Goal: Transaction & Acquisition: Purchase product/service

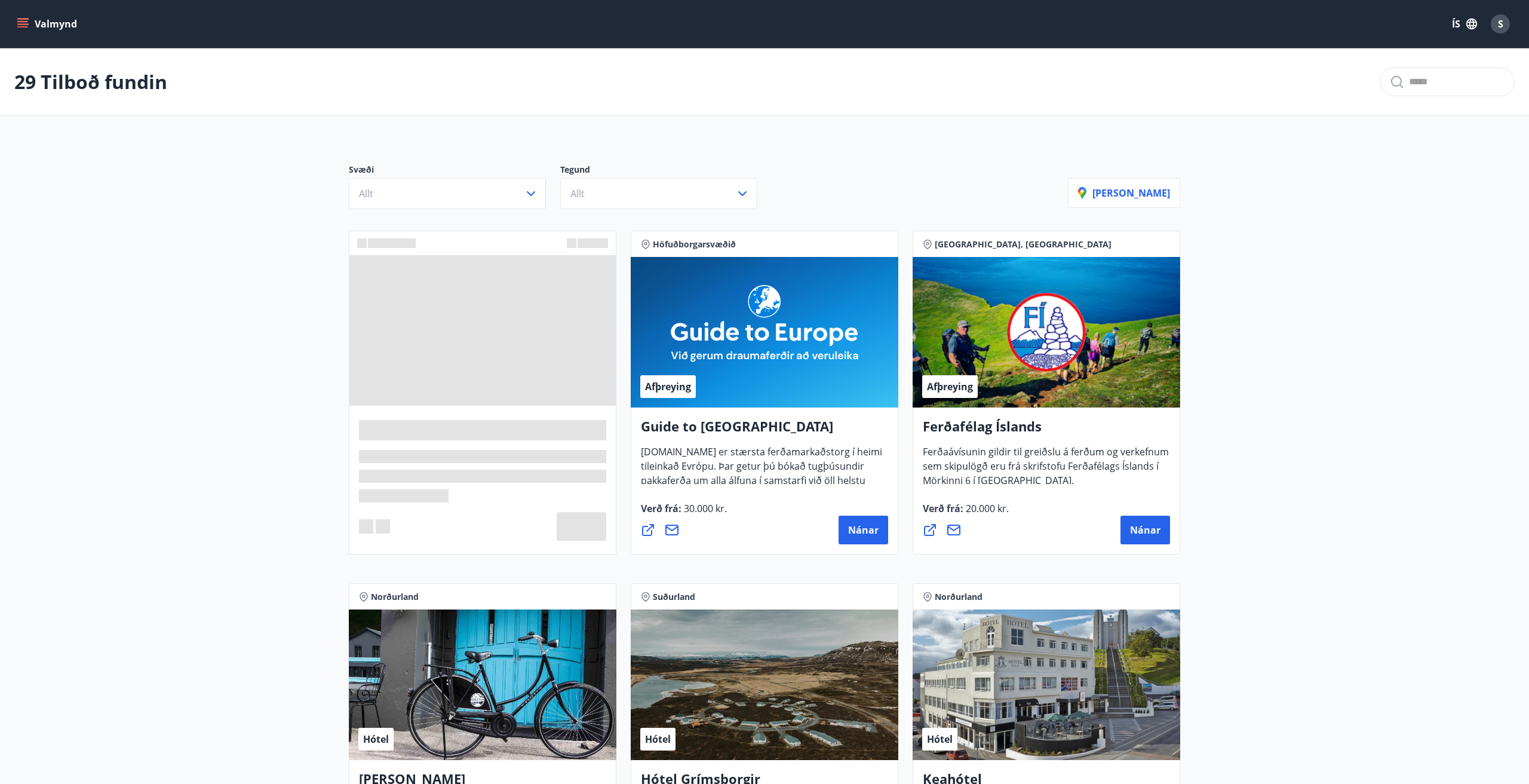
click at [502, 220] on div "Svæði Allt Tegund Allt [PERSON_NAME]" at bounding box center [764, 181] width 860 height 84
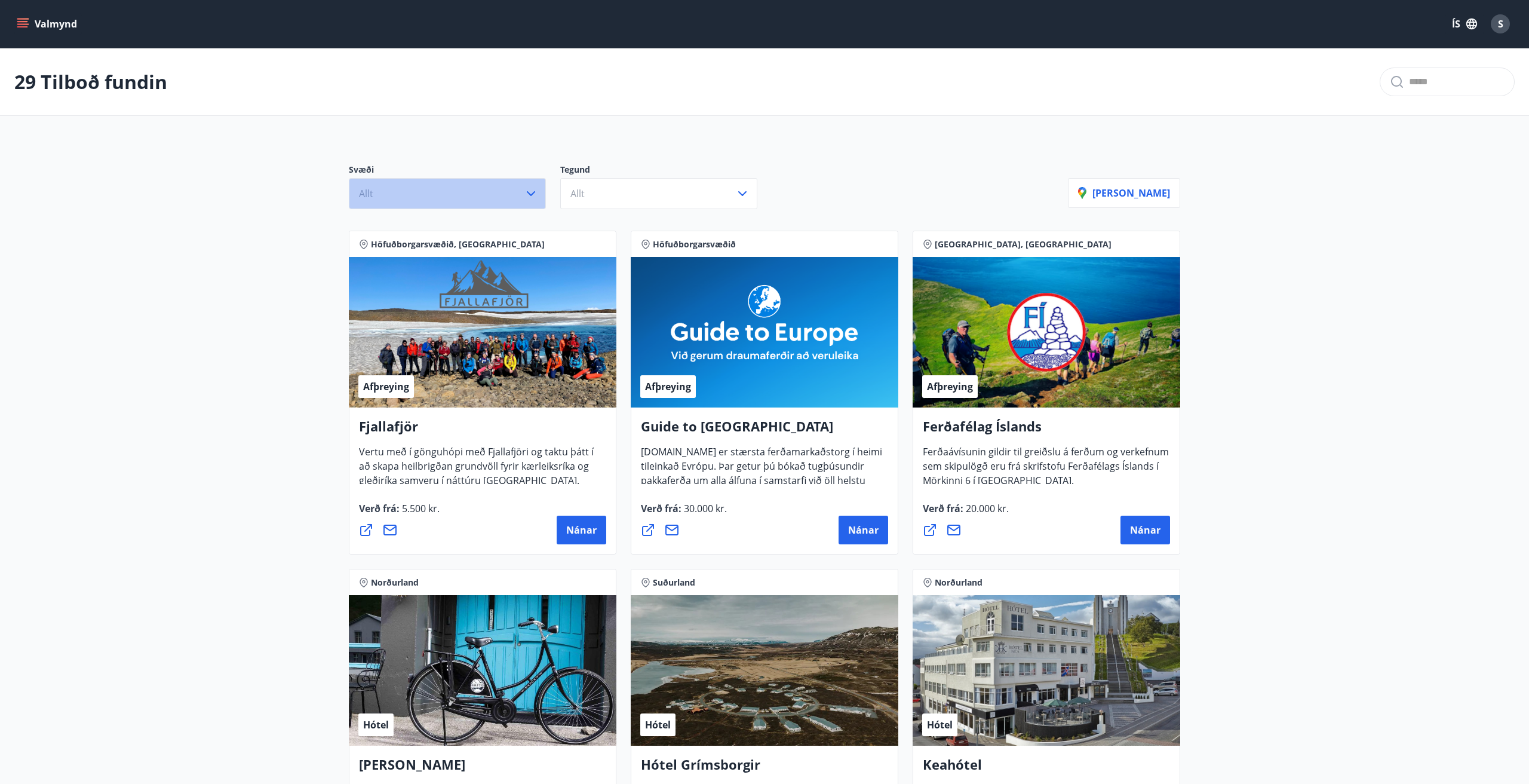
click at [488, 195] on button "Allt" at bounding box center [447, 193] width 197 height 31
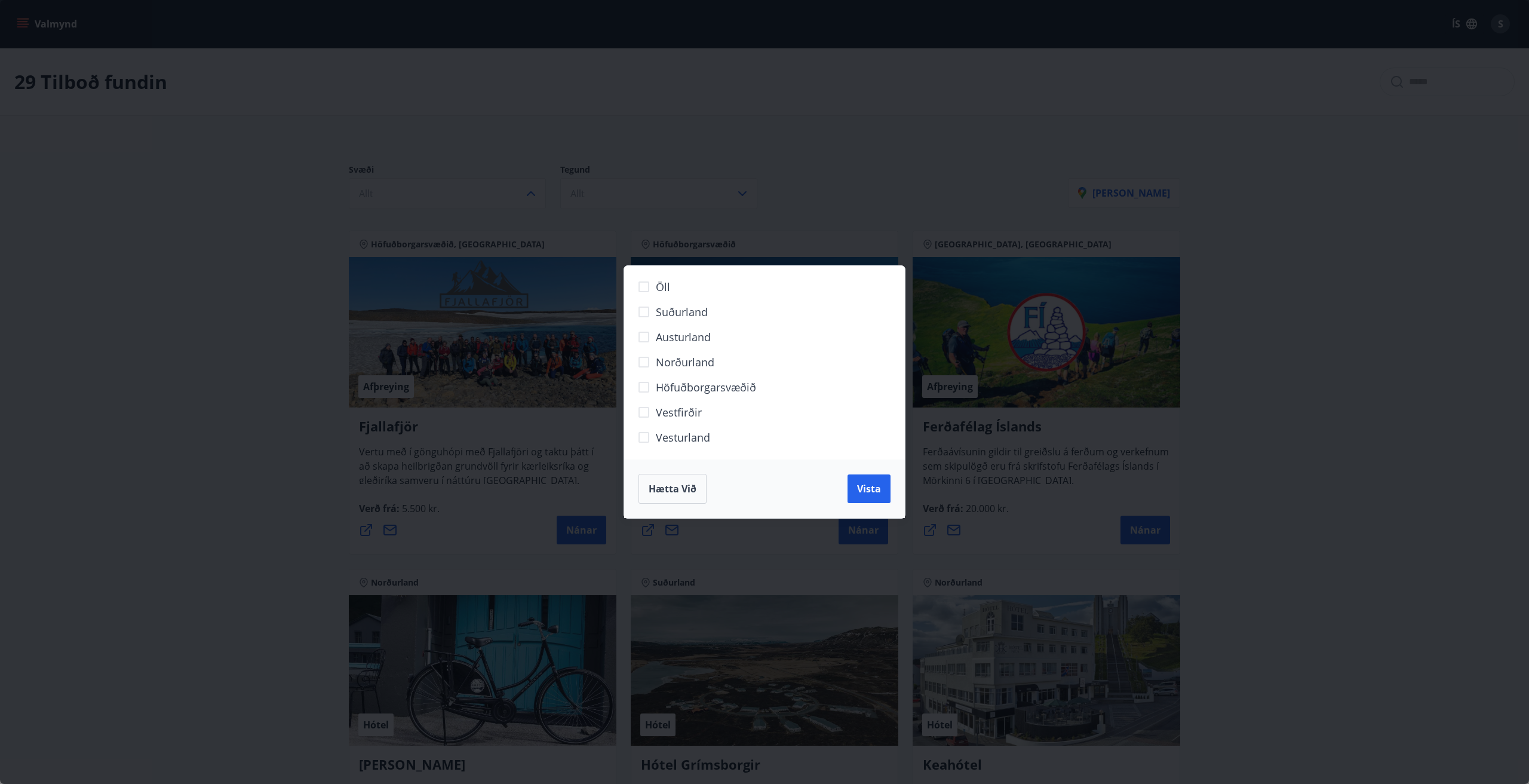
click at [686, 361] on span "Norðurland" at bounding box center [686, 362] width 59 height 16
click at [861, 476] on button "Vista" at bounding box center [869, 488] width 43 height 28
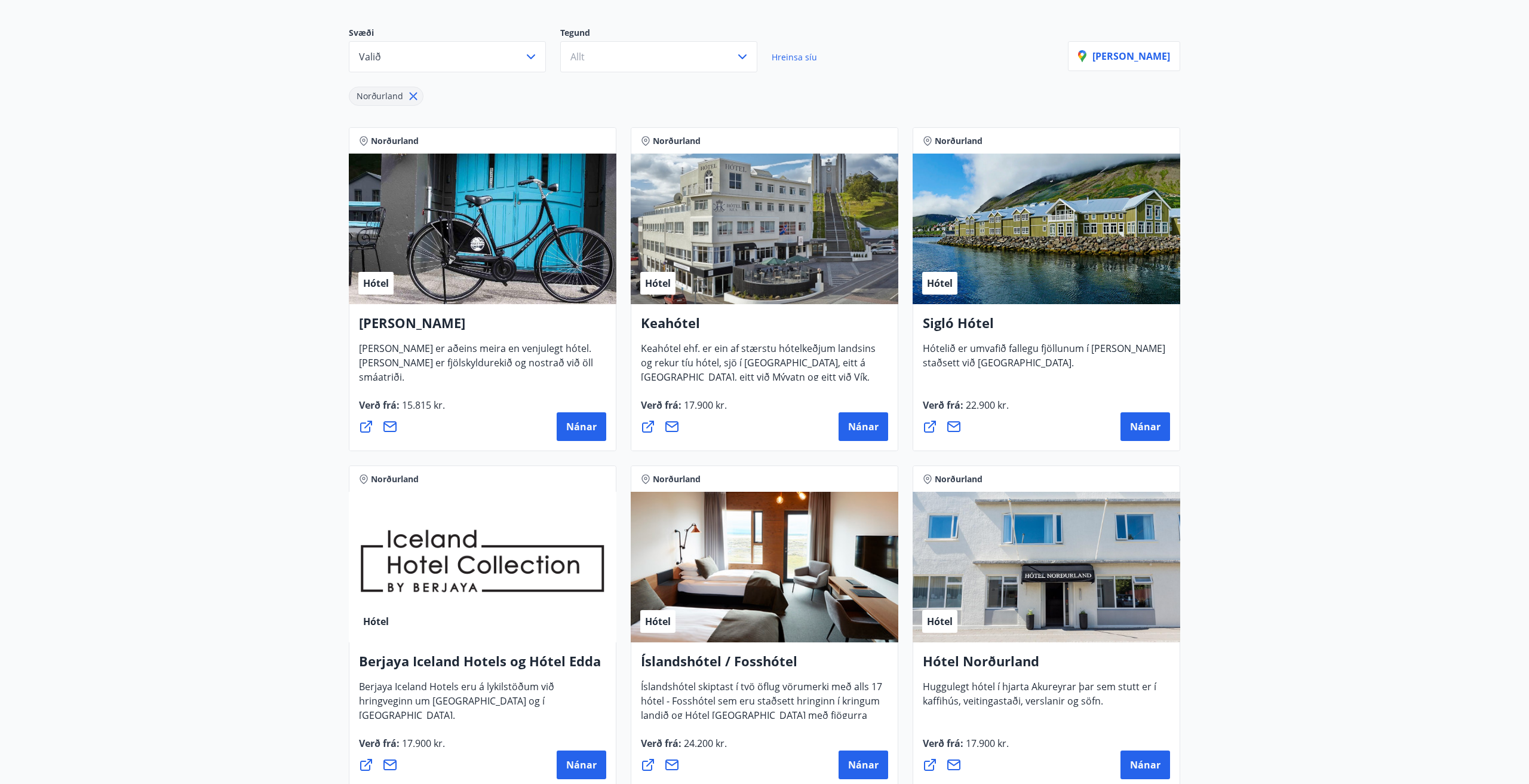
scroll to position [138, 0]
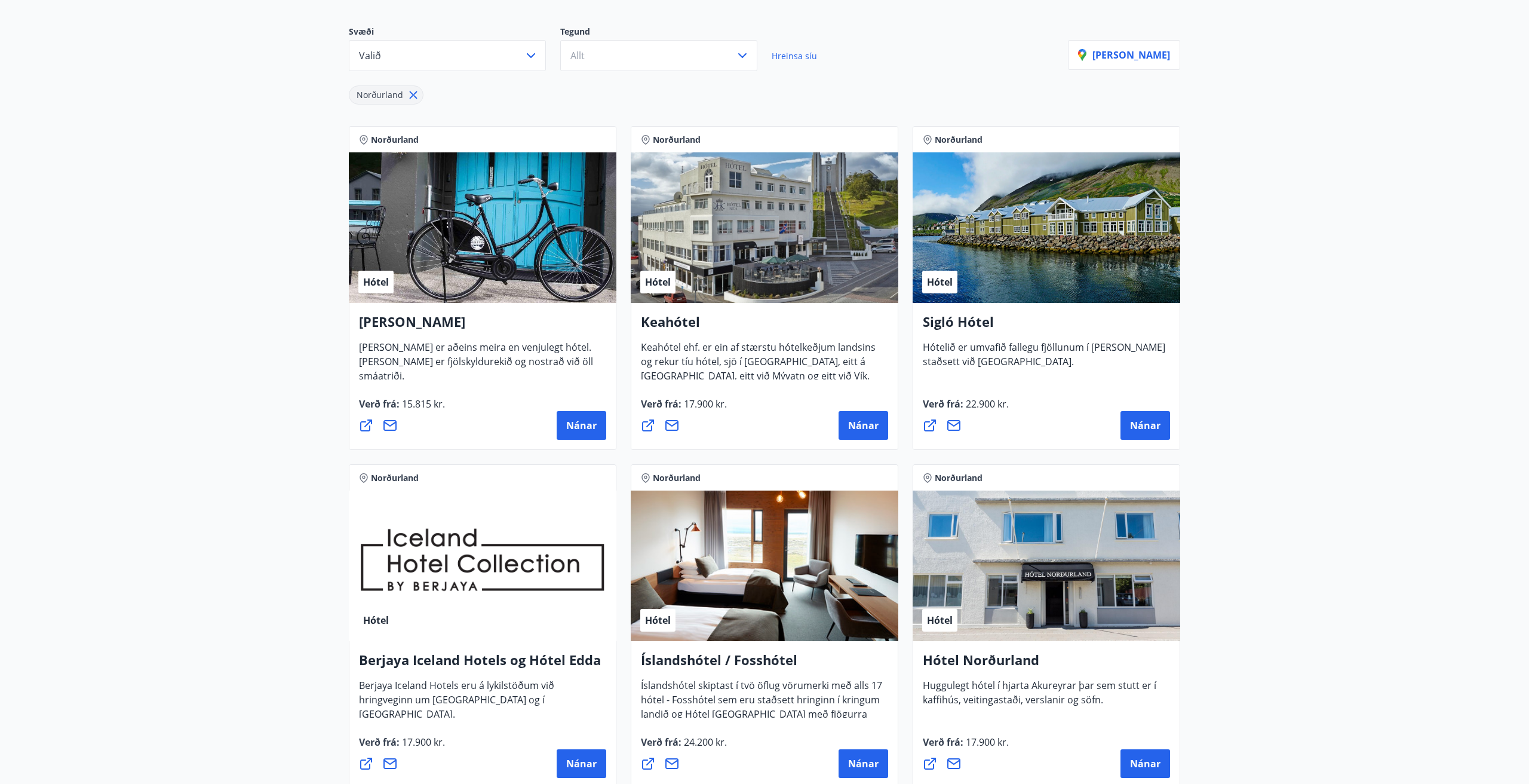
click at [660, 325] on h4 "Keahótel" at bounding box center [765, 326] width 247 height 28
click at [868, 415] on button "Nánar" at bounding box center [863, 425] width 49 height 28
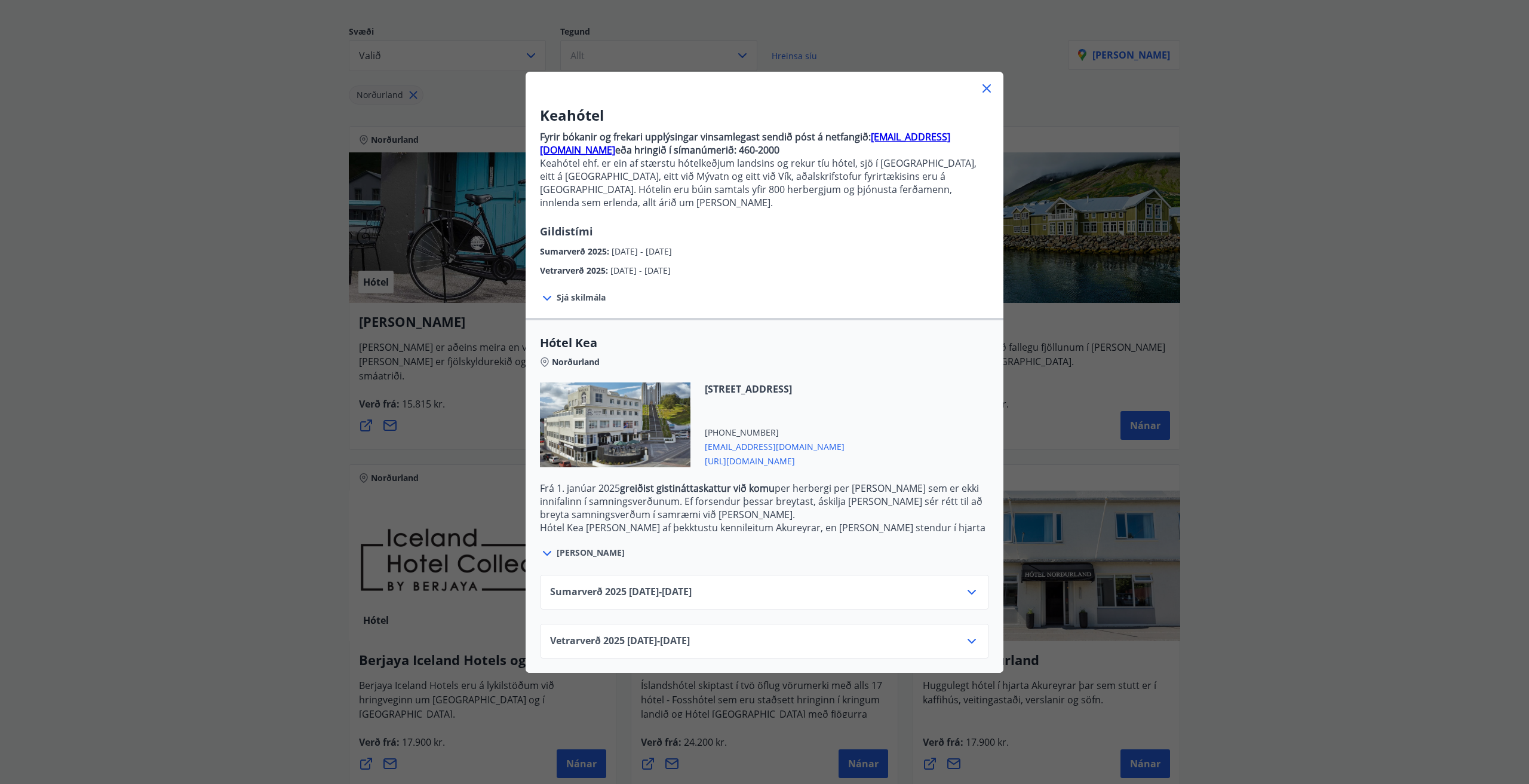
click at [935, 606] on div "Sumarverð [PHONE_NUMBER][DATE] - [DATE] Vetrarverð [PHONE_NUMBER][DATE] - [DATE]" at bounding box center [765, 608] width 478 height 98
click at [935, 634] on div "Vetrarverð [PHONE_NUMBER][DATE] - [DATE]" at bounding box center [764, 645] width 429 height 24
click at [971, 624] on div "Vetrarverð [PHONE_NUMBER][DATE] - [DATE]" at bounding box center [764, 640] width 449 height 34
click at [979, 624] on div "Vetrarverð [PHONE_NUMBER][DATE] - [DATE]" at bounding box center [764, 640] width 449 height 34
click at [972, 639] on icon at bounding box center [972, 641] width 8 height 5
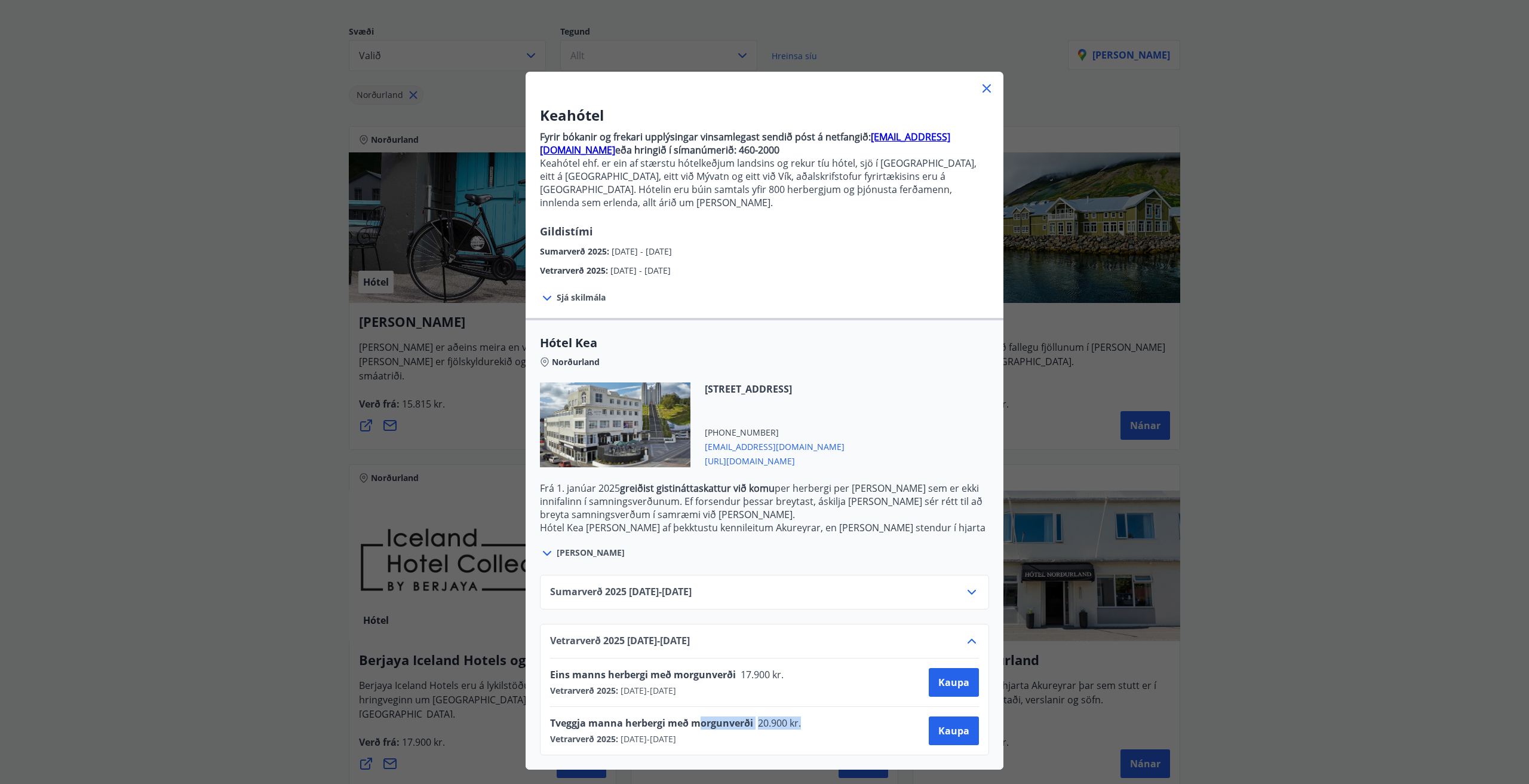
drag, startPoint x: 699, startPoint y: 714, endPoint x: 807, endPoint y: 711, distance: 108.0
click at [808, 716] on div "Tveggja manna herbergi með morgunverði 20.900 kr." at bounding box center [679, 725] width 258 height 17
click at [806, 716] on div "Tveggja manna herbergi með morgunverði 20.900 kr." at bounding box center [679, 725] width 258 height 17
click at [752, 453] on span "[URL][DOMAIN_NAME]" at bounding box center [774, 460] width 140 height 14
click at [947, 724] on span "Kaupa" at bounding box center [954, 731] width 31 height 13
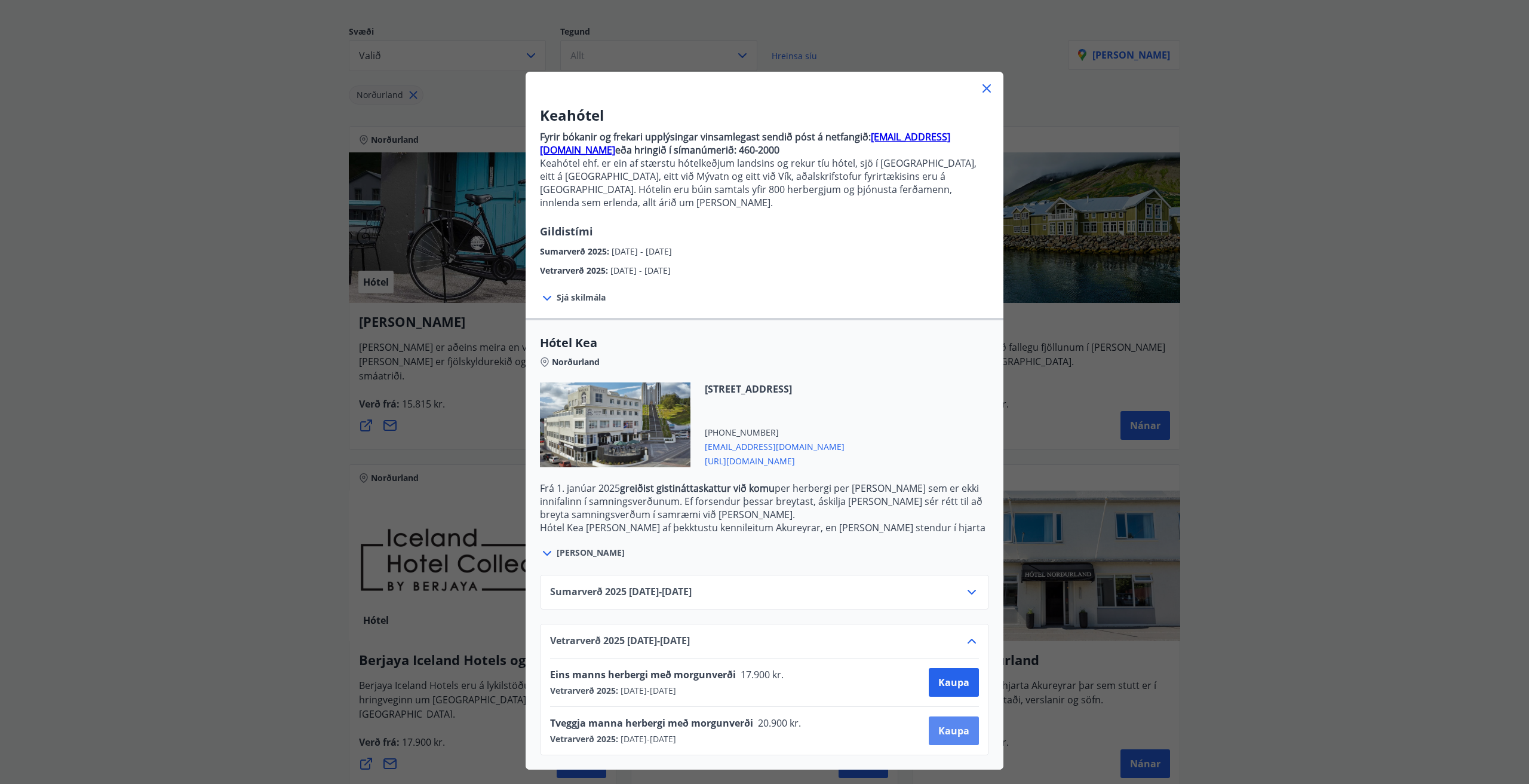
scroll to position [2, 0]
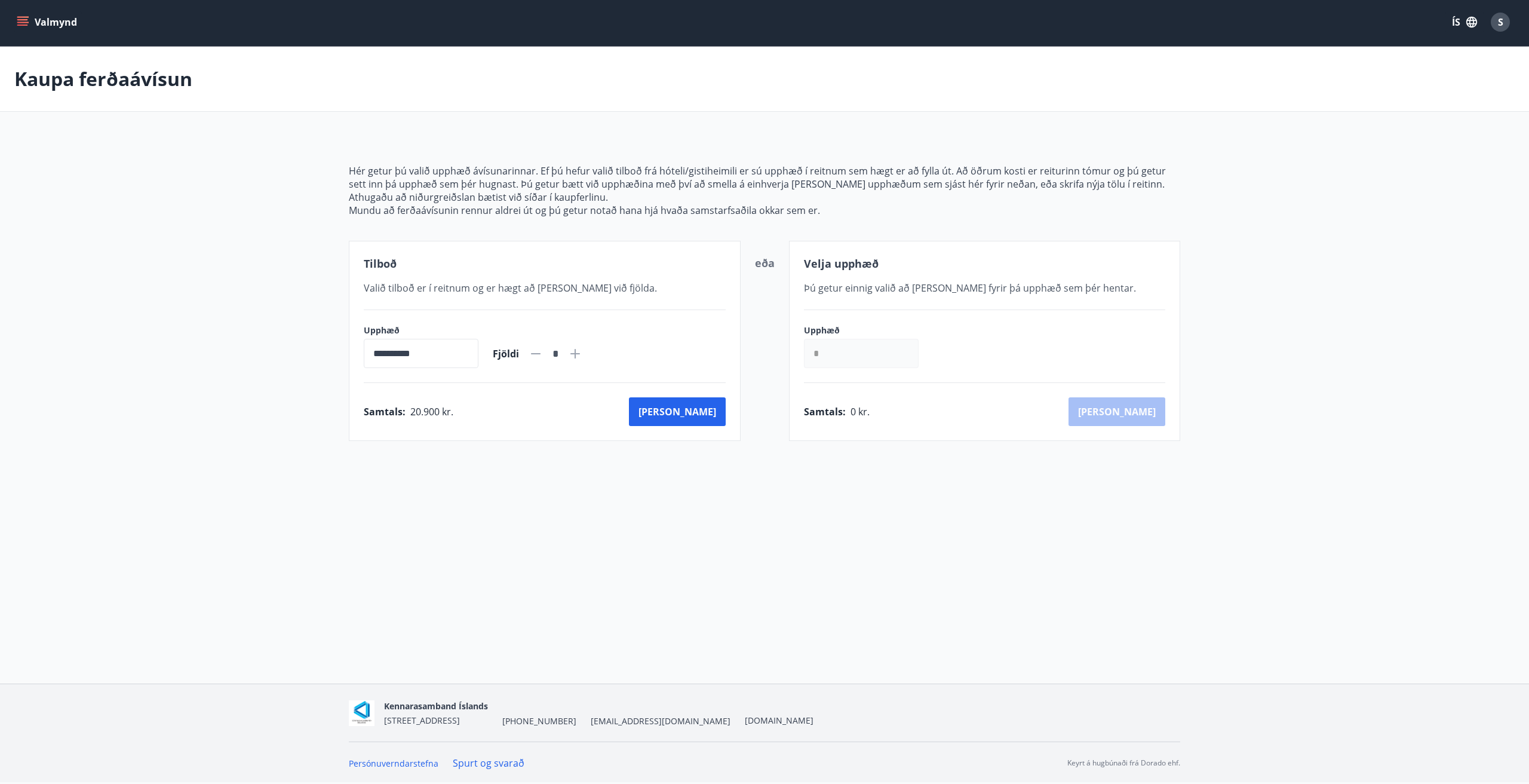
drag, startPoint x: 545, startPoint y: 154, endPoint x: 493, endPoint y: 152, distance: 52.0
click at [493, 152] on div "**********" at bounding box center [764, 288] width 832 height 305
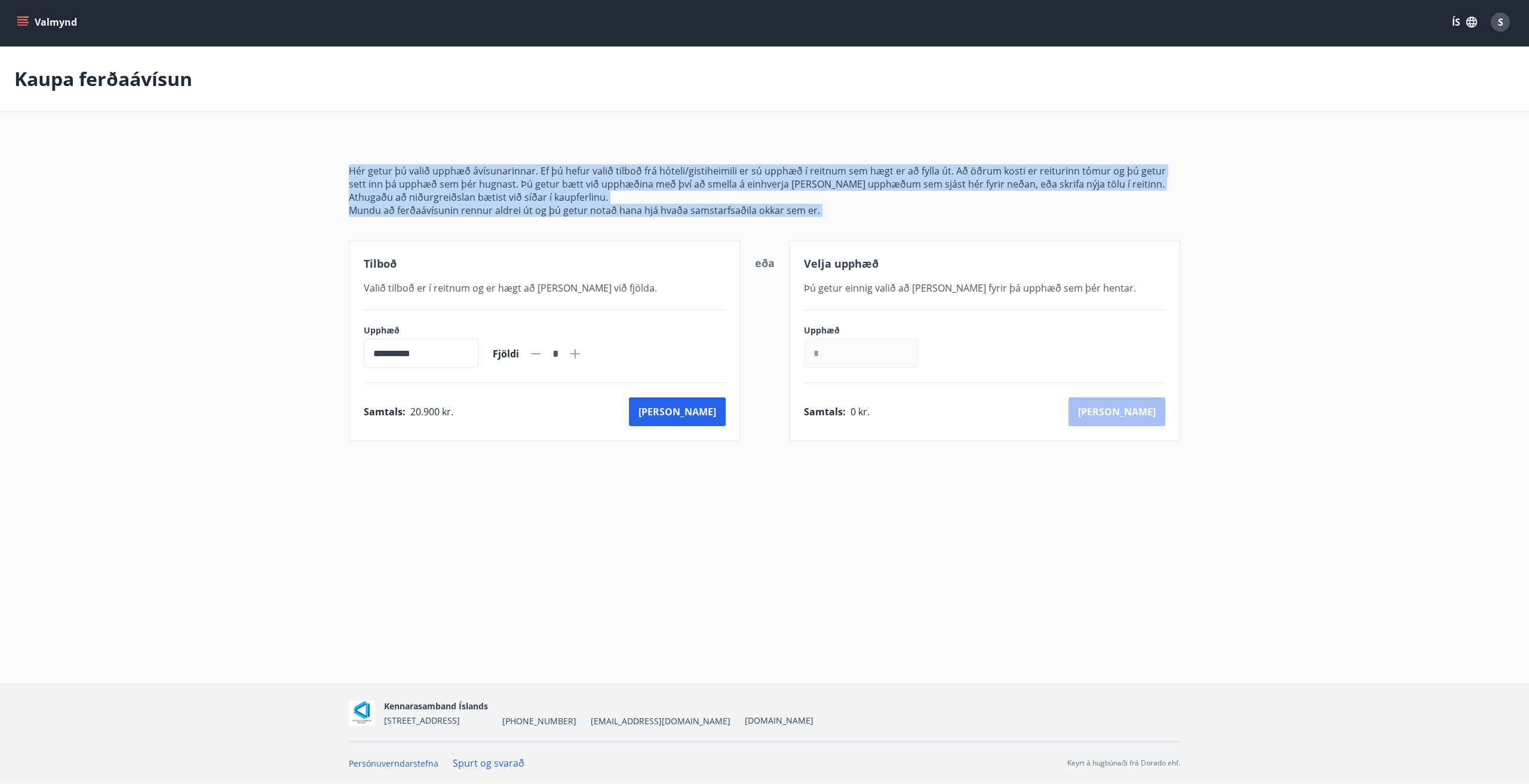
drag, startPoint x: 493, startPoint y: 152, endPoint x: 492, endPoint y: 246, distance: 94.0
click at [492, 246] on div "**********" at bounding box center [764, 288] width 832 height 305
click at [495, 229] on div "**********" at bounding box center [764, 288] width 832 height 305
drag, startPoint x: 495, startPoint y: 229, endPoint x: 444, endPoint y: 155, distance: 89.9
click at [444, 155] on div "**********" at bounding box center [764, 288] width 832 height 305
